Goal: Information Seeking & Learning: Find specific page/section

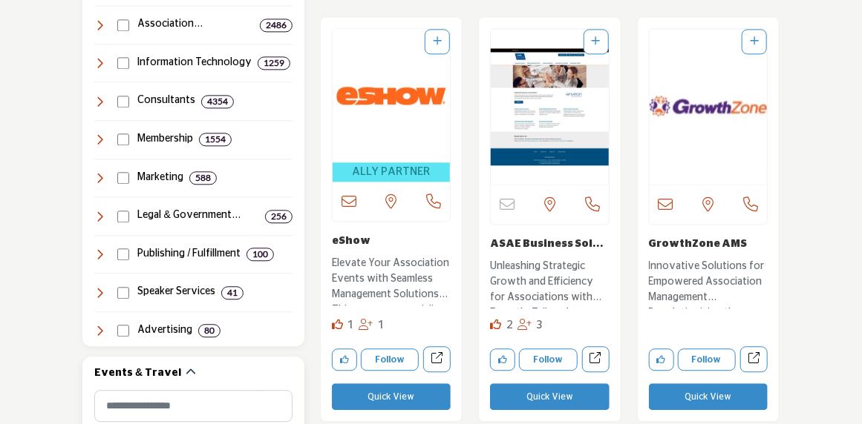
scroll to position [1410, 0]
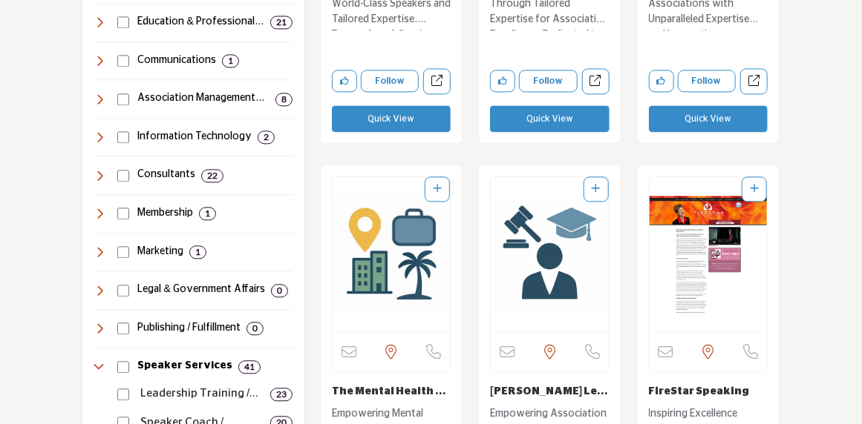
scroll to position [1336, 0]
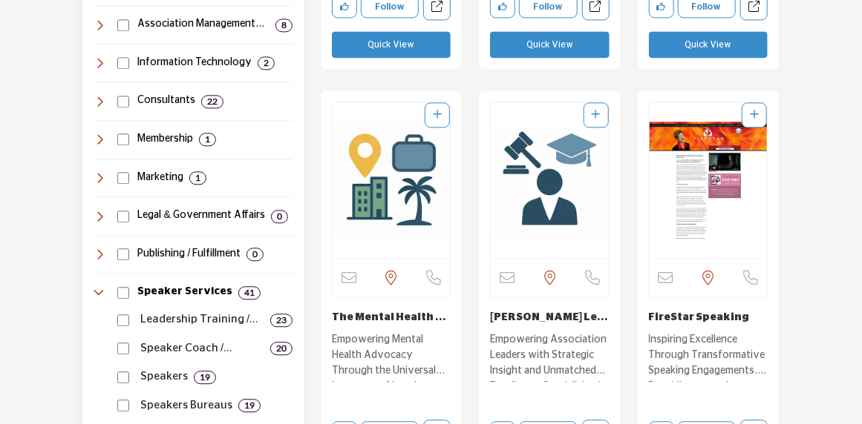
click at [164, 147] on h4 "Membership" at bounding box center [165, 139] width 56 height 15
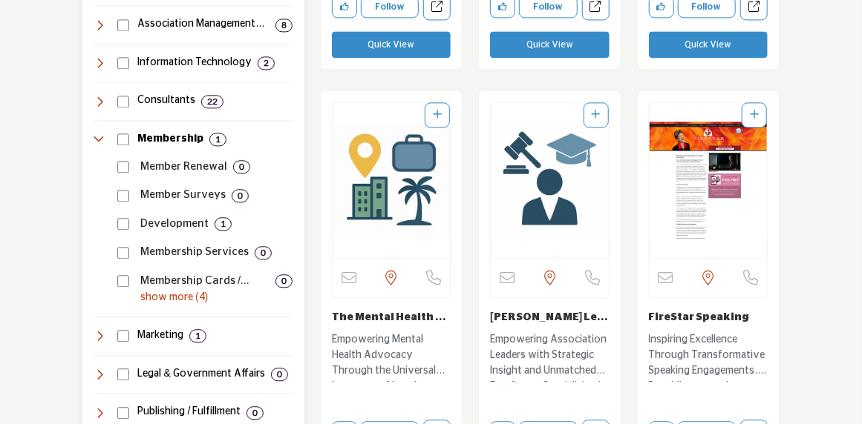
click at [166, 143] on h4 "Membership" at bounding box center [170, 139] width 66 height 15
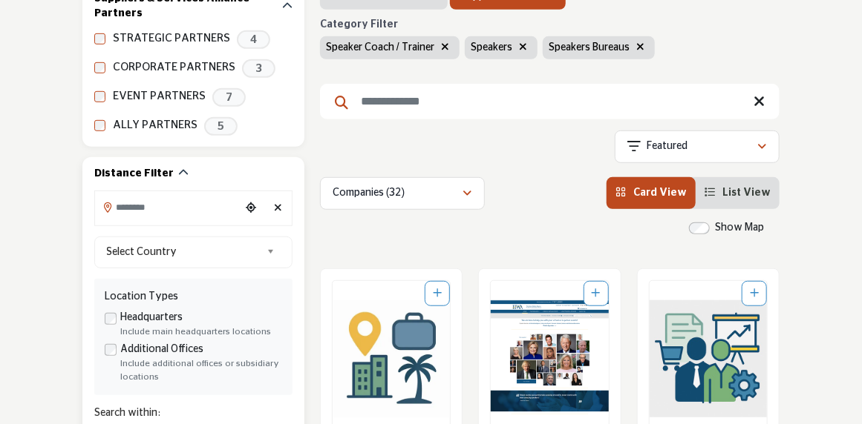
scroll to position [223, 0]
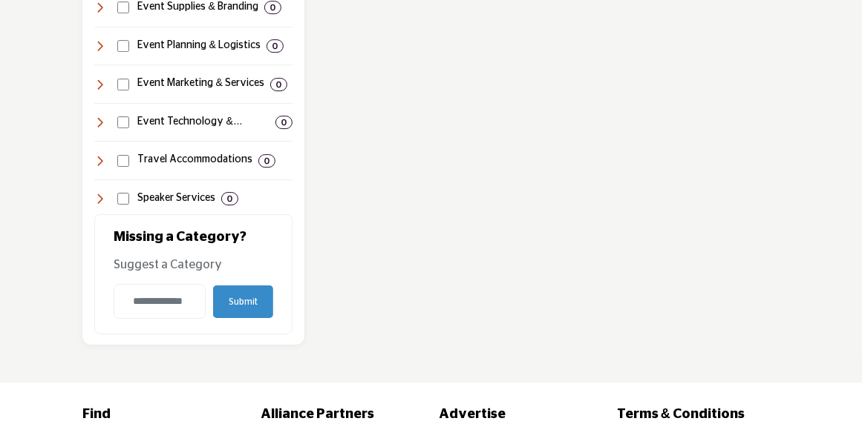
scroll to position [1929, 0]
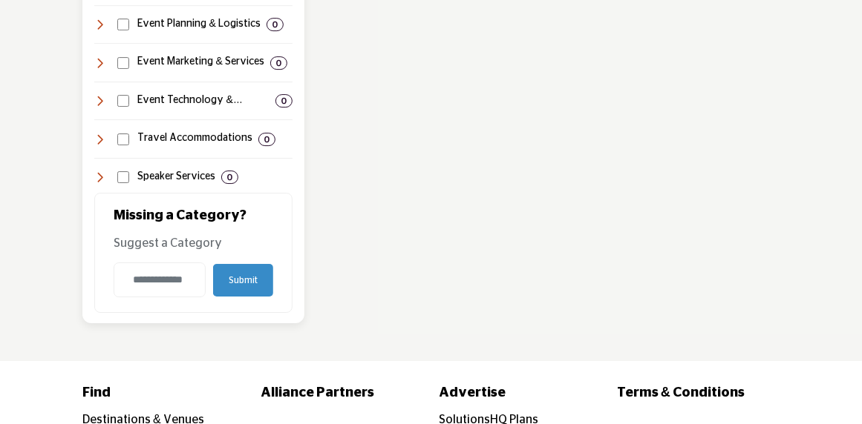
click at [101, 183] on icon at bounding box center [100, 177] width 12 height 12
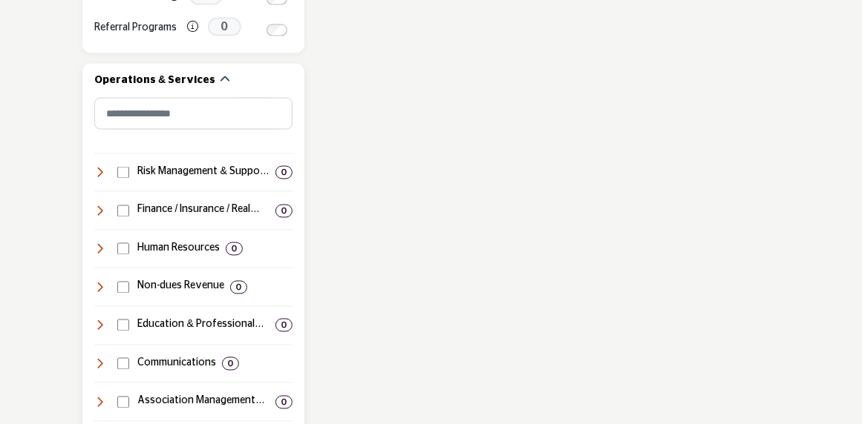
scroll to position [1018, 0]
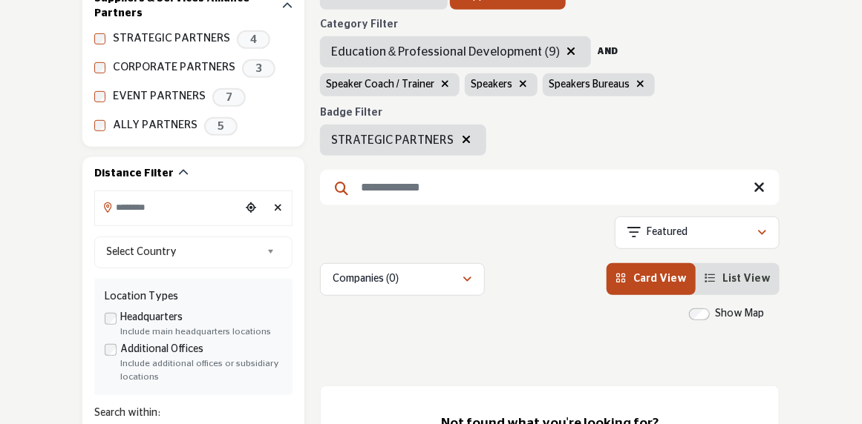
scroll to position [148, 0]
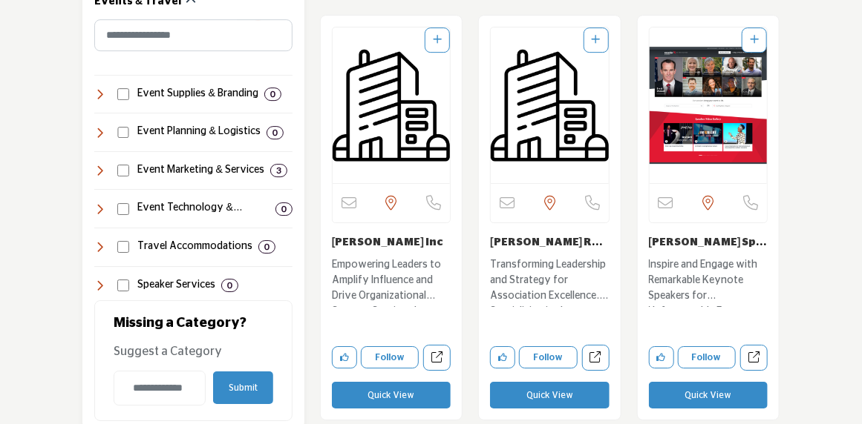
scroll to position [1855, 0]
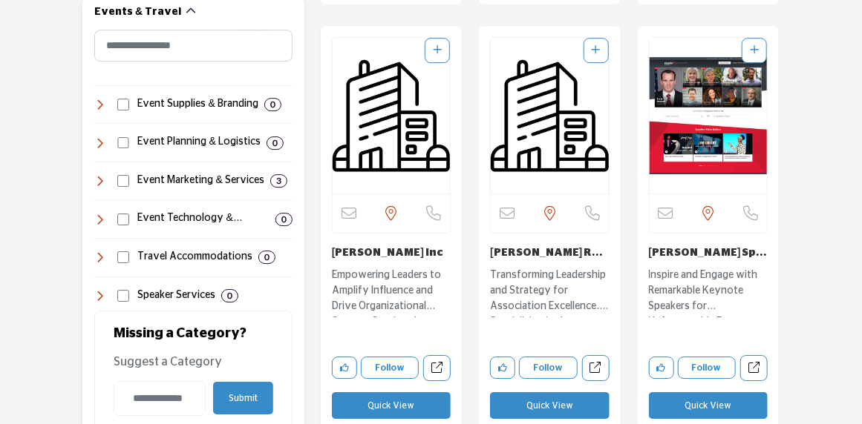
click at [191, 148] on h4 "Event Planning & Logistics" at bounding box center [198, 142] width 122 height 15
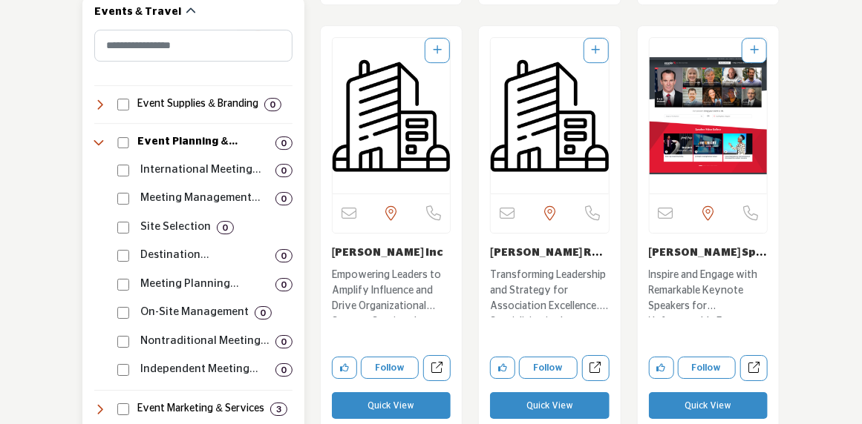
click at [191, 150] on h4 "Event Planning & Logistics" at bounding box center [203, 142] width 132 height 15
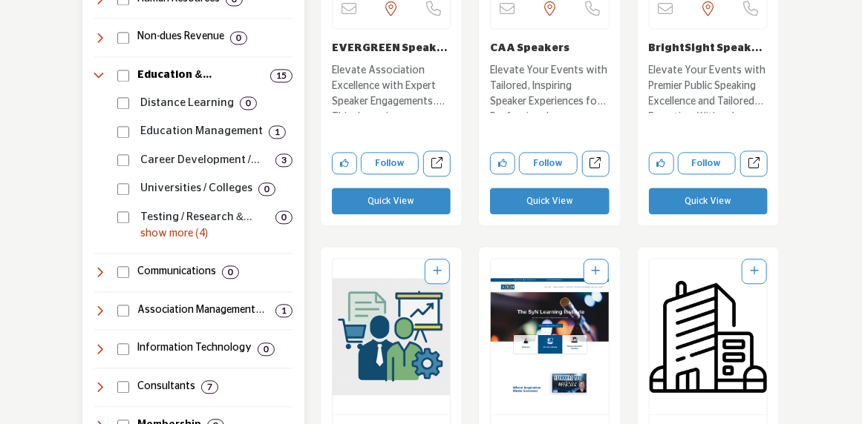
scroll to position [1187, 0]
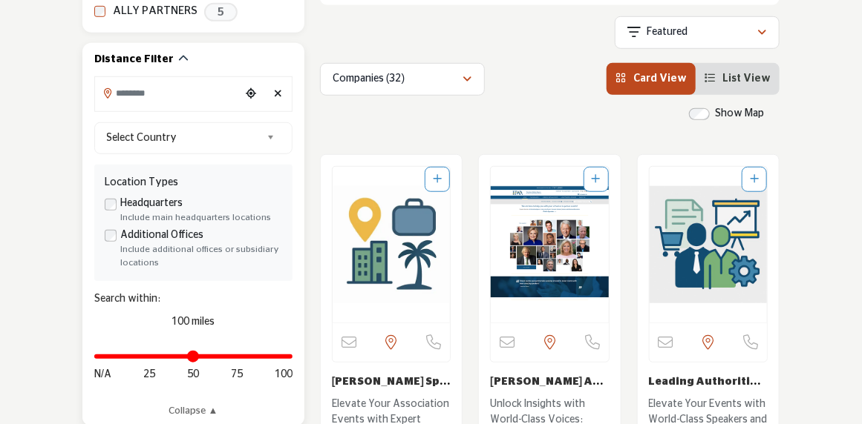
scroll to position [445, 0]
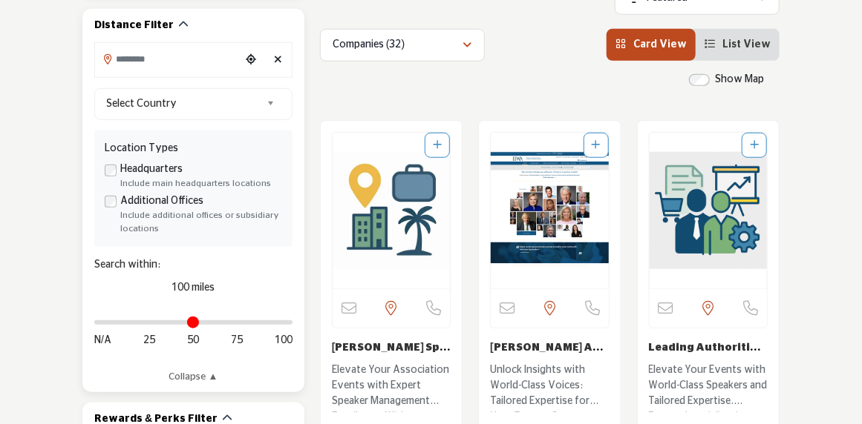
type input "*"
click at [96, 324] on input "Distance in miles" at bounding box center [193, 322] width 198 height 3
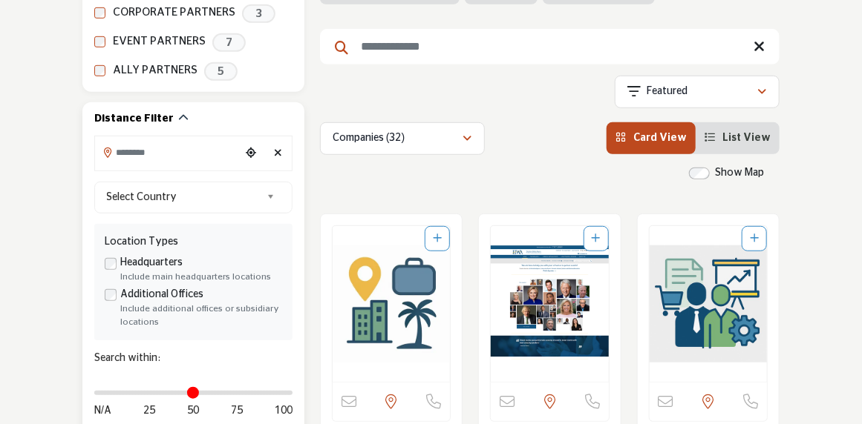
scroll to position [371, 0]
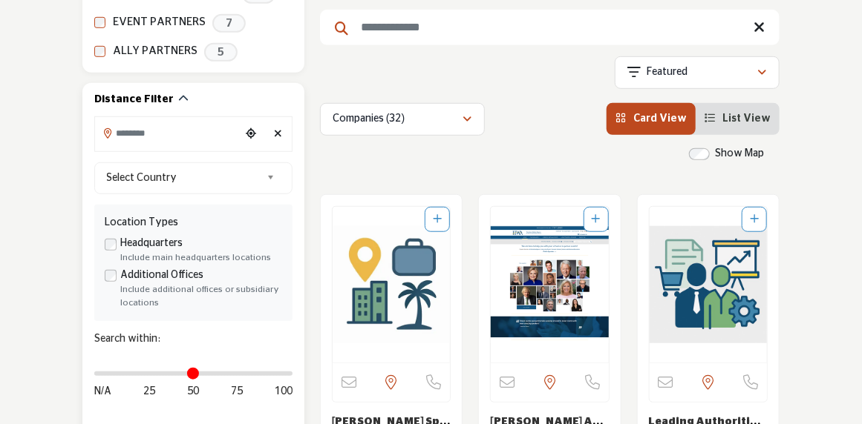
type input "**********"
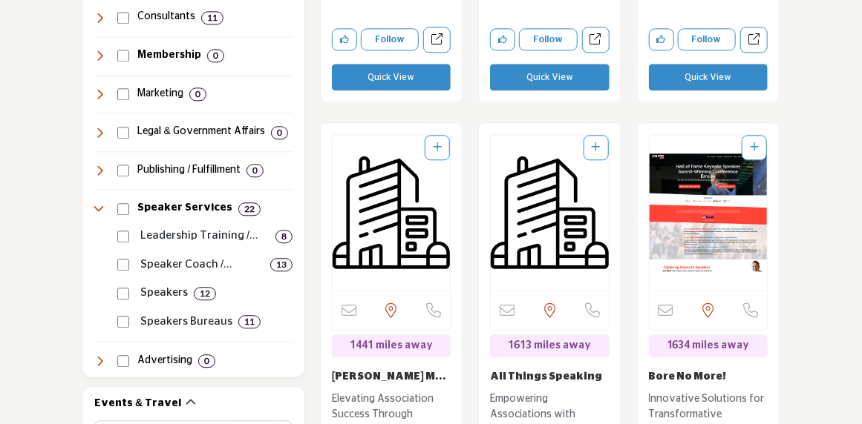
scroll to position [1410, 0]
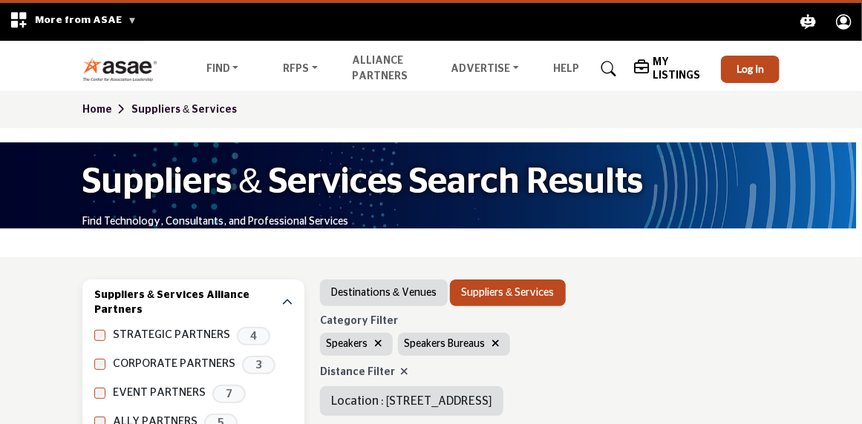
scroll to position [74, 0]
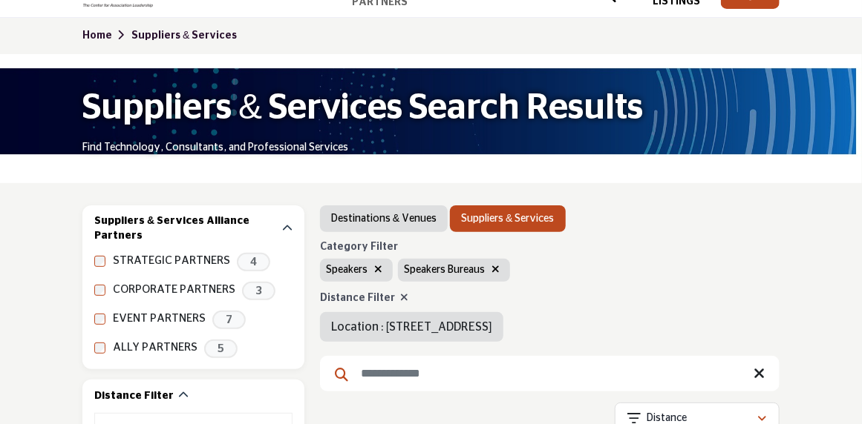
click at [421, 224] on link "Destinations & Venues" at bounding box center [383, 218] width 105 height 15
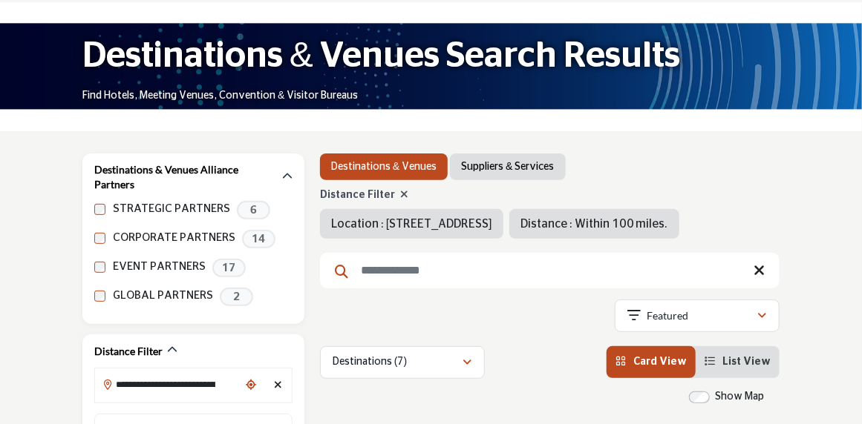
scroll to position [148, 0]
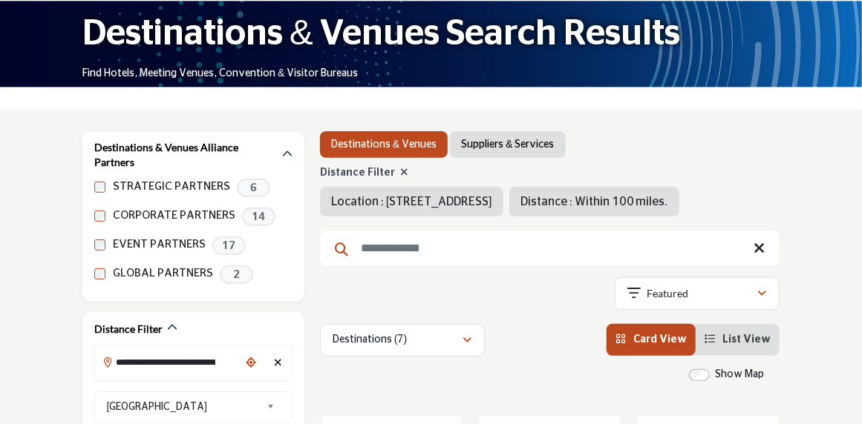
click at [400, 174] on icon at bounding box center [404, 172] width 8 height 10
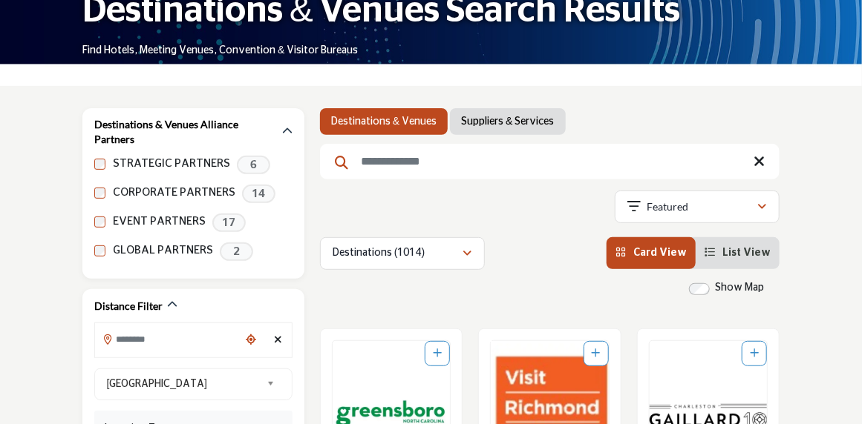
scroll to position [148, 0]
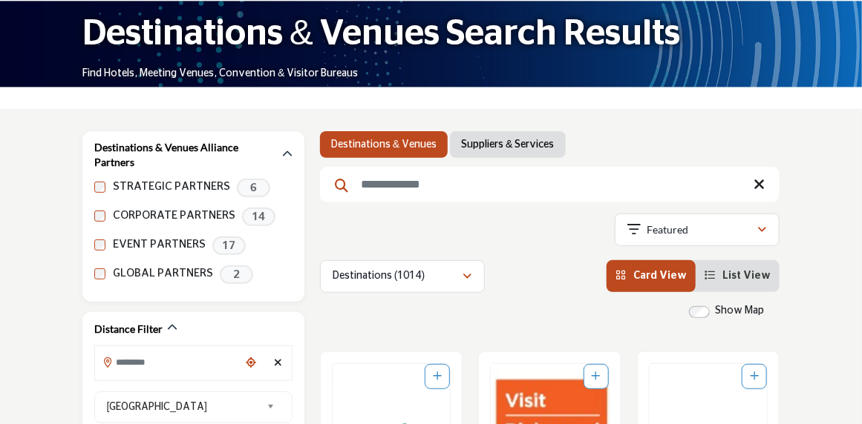
click at [533, 146] on link "Suppliers & Services" at bounding box center [507, 144] width 93 height 15
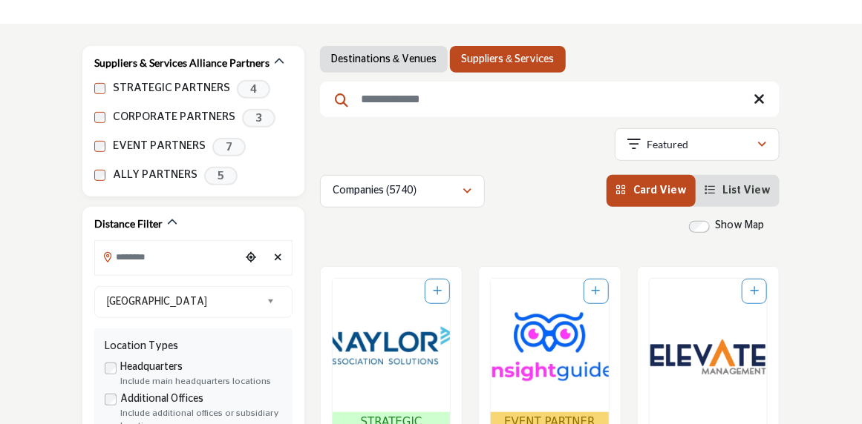
scroll to position [297, 0]
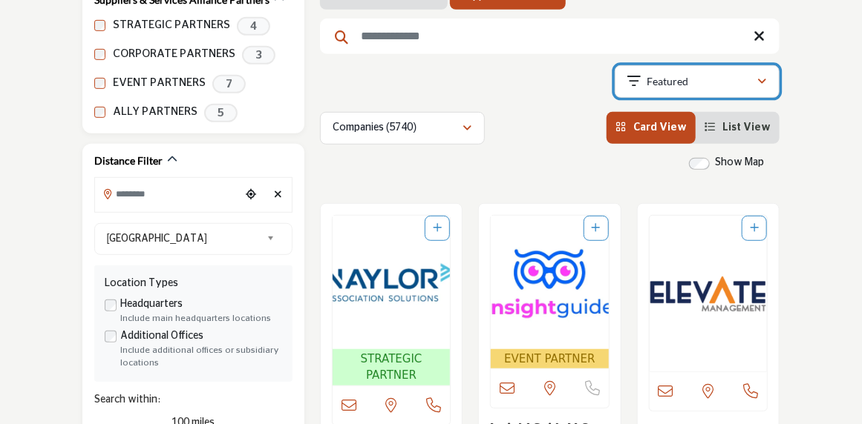
click at [762, 83] on icon "button" at bounding box center [761, 81] width 9 height 10
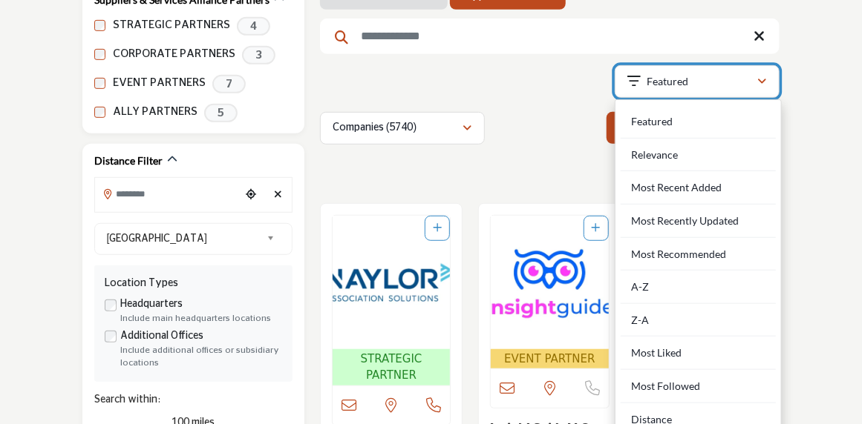
click at [762, 82] on icon "button" at bounding box center [761, 81] width 9 height 10
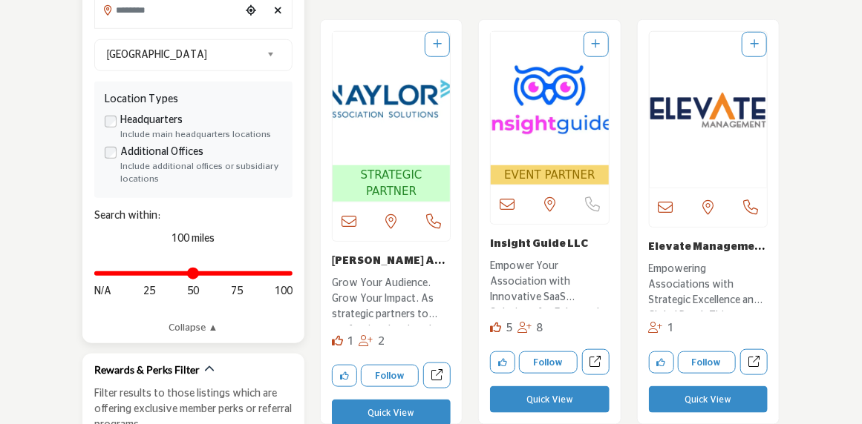
scroll to position [519, 0]
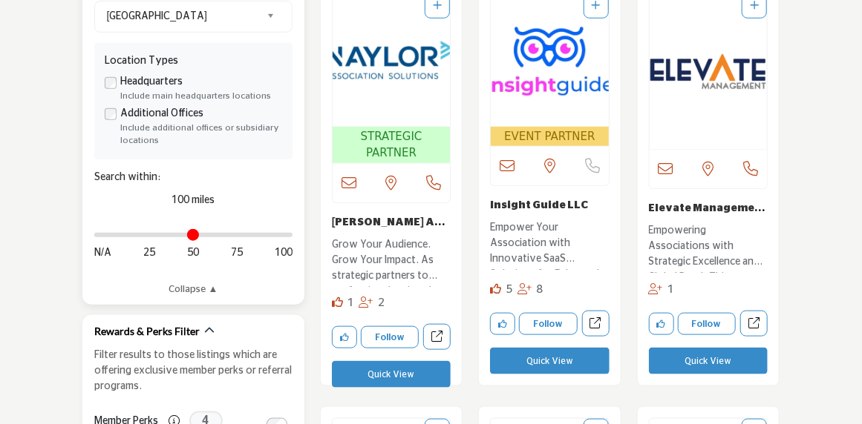
drag, startPoint x: 287, startPoint y: 260, endPoint x: 204, endPoint y: 252, distance: 83.5
type input "*"
click at [94, 237] on input "Distance in miles" at bounding box center [193, 235] width 198 height 3
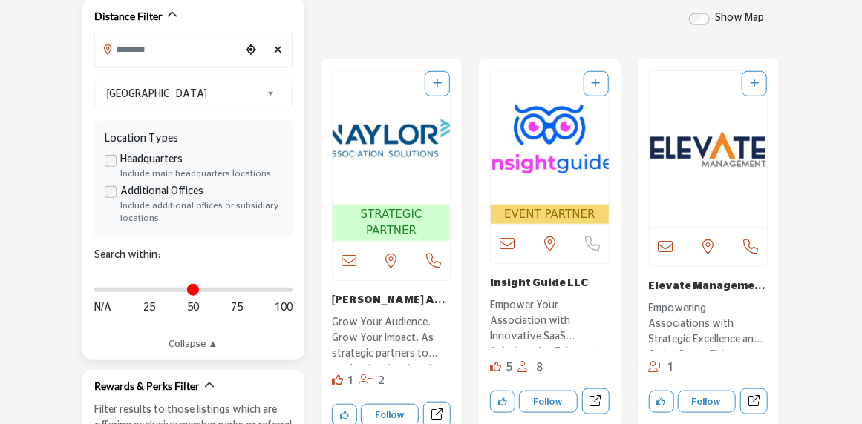
scroll to position [445, 0]
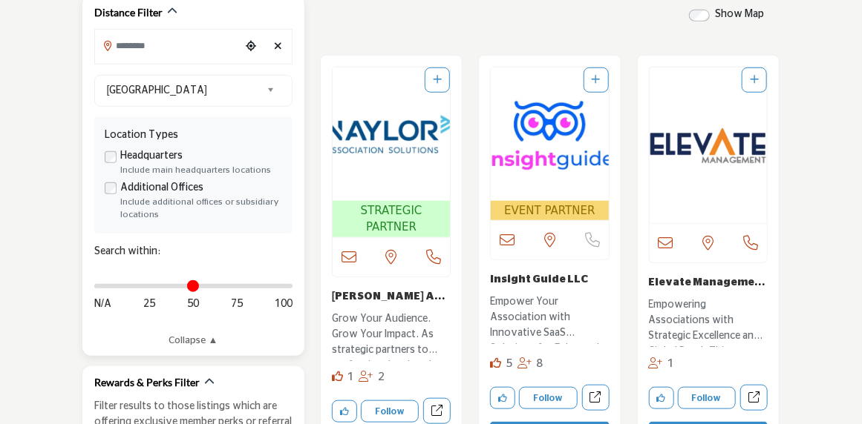
type input "**********"
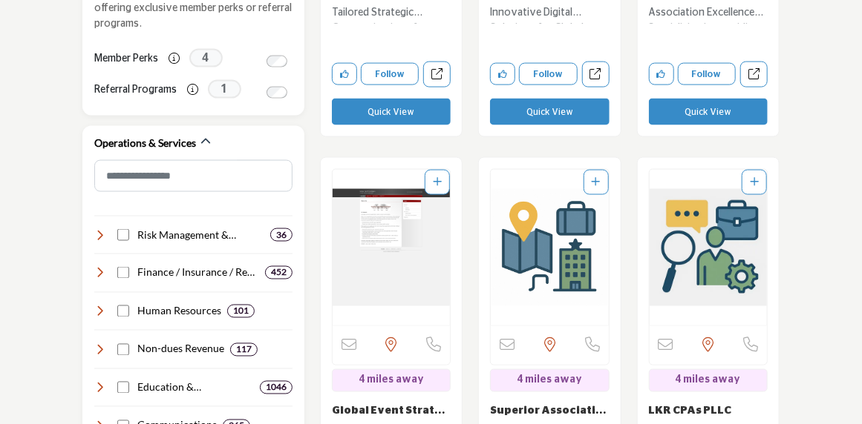
scroll to position [890, 0]
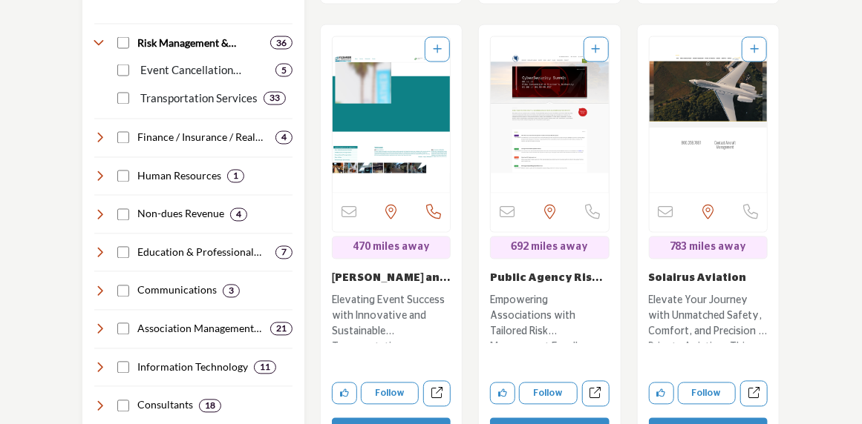
scroll to position [1039, 0]
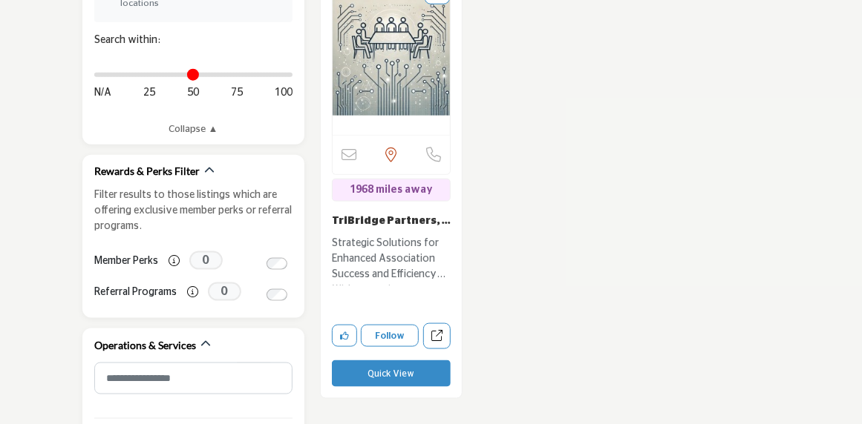
scroll to position [668, 0]
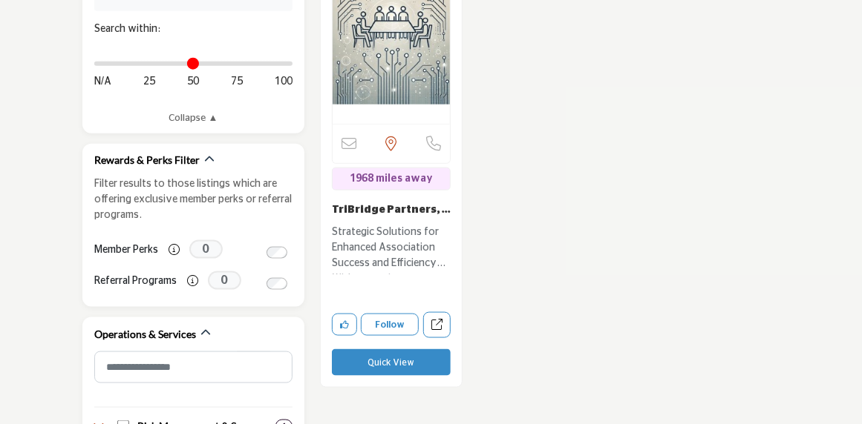
click at [396, 73] on img "Open Listing in new tab" at bounding box center [390, 46] width 117 height 156
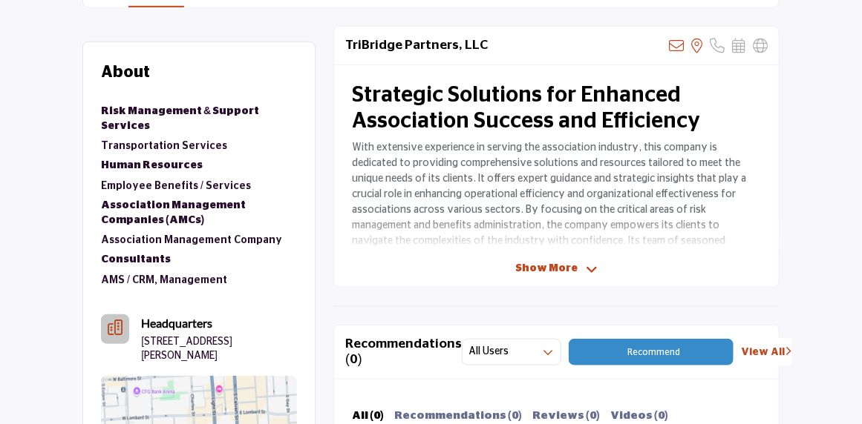
scroll to position [519, 0]
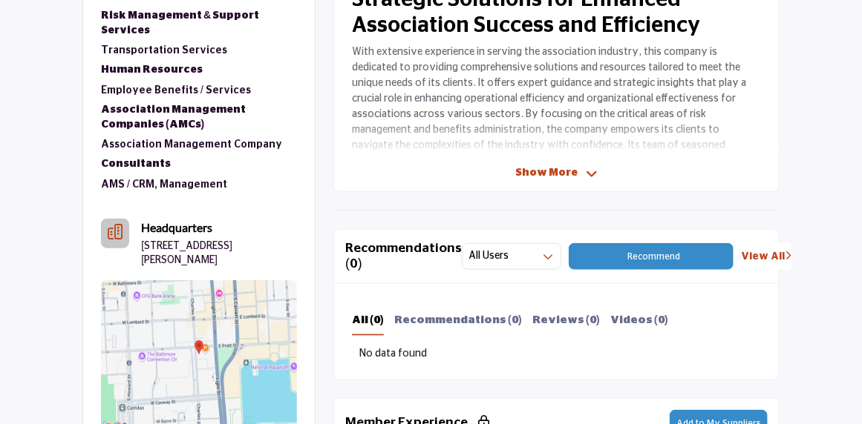
click at [550, 177] on span "Show More" at bounding box center [546, 173] width 62 height 16
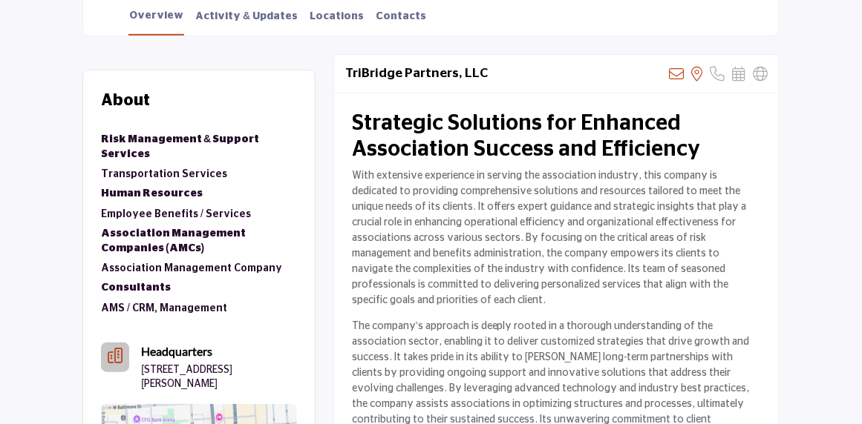
scroll to position [297, 0]
